Goal: Find contact information: Find contact information

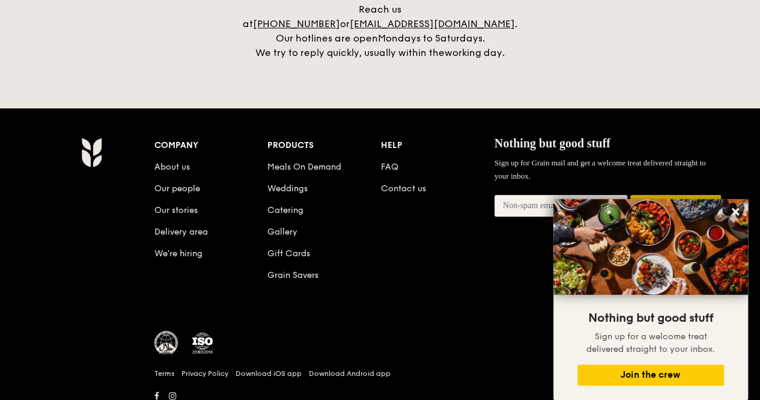
scroll to position [2857, 0]
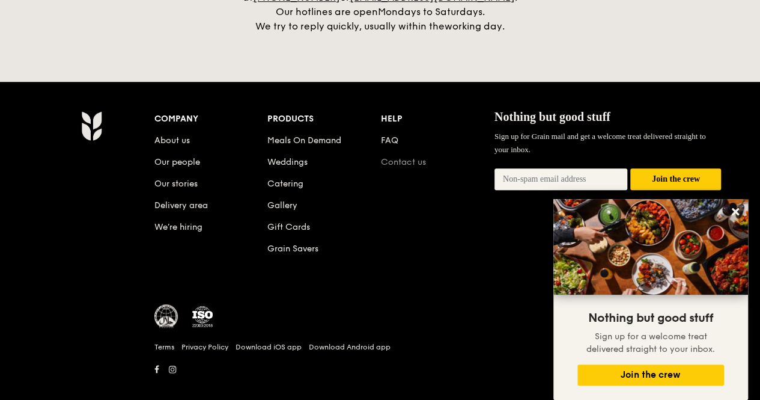
click at [405, 157] on link "Contact us" at bounding box center [403, 162] width 45 height 10
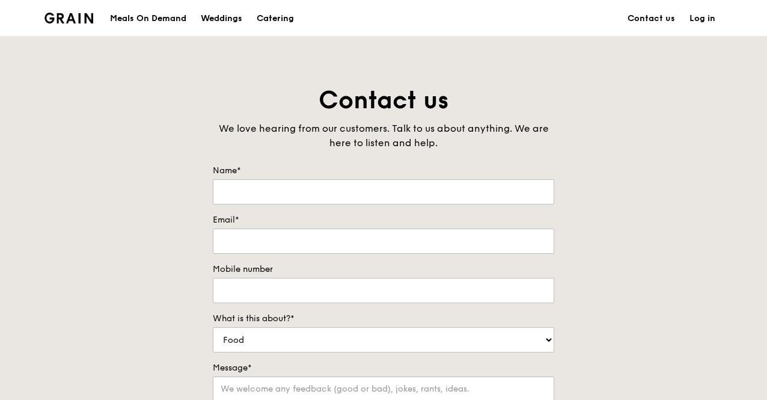
click at [68, 25] on div "Grain logo" at bounding box center [68, 17] width 49 height 36
